Goal: Navigation & Orientation: Find specific page/section

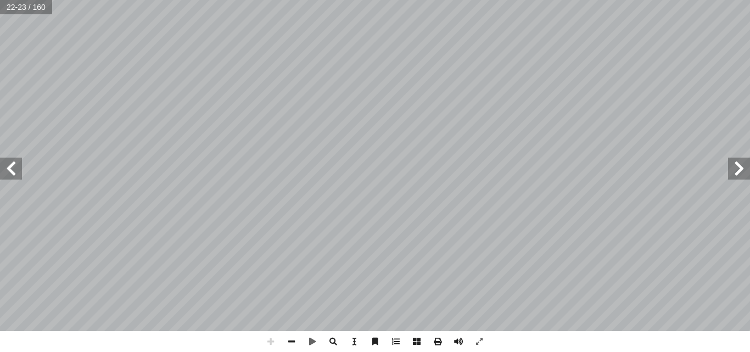
click at [740, 161] on span at bounding box center [739, 169] width 22 height 22
click at [739, 171] on span at bounding box center [739, 169] width 22 height 22
click at [20, 166] on span at bounding box center [11, 169] width 22 height 22
click at [7, 164] on span at bounding box center [11, 169] width 22 height 22
click at [607, 343] on div "١٨ ُ ة َ راء ِ ق ْ ال ُ فاة ْ ح َ ل ُّ الس َ و ُ ب َ ن ْ ر أ � ْ ال : أ ا َ ر ْ…" at bounding box center [375, 176] width 750 height 352
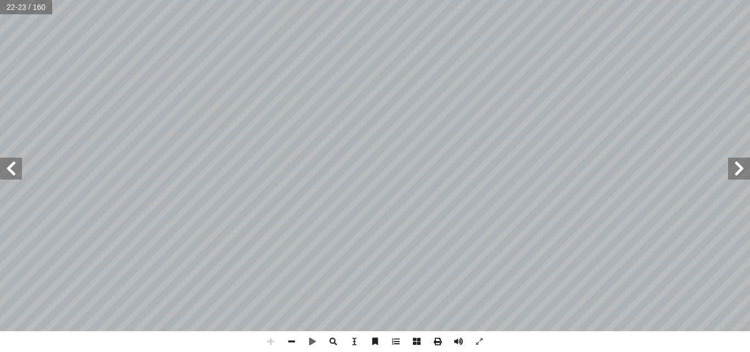
click at [608, 338] on div "١٨ ُ ة َ راء ِ ق ْ ال ُ فاة ْ ح َ ل ُّ الس َ و ُ ب َ ن ْ ر أ � ْ ال : أ ا َ ر ْ…" at bounding box center [375, 176] width 750 height 352
